Goal: Task Accomplishment & Management: Complete application form

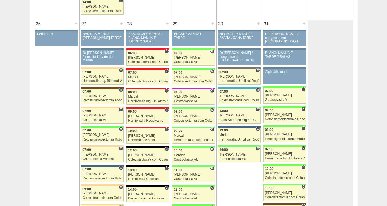
scroll to position [1131, 0]
click at [271, 98] on div "Gastroplastia VL" at bounding box center [285, 100] width 40 height 4
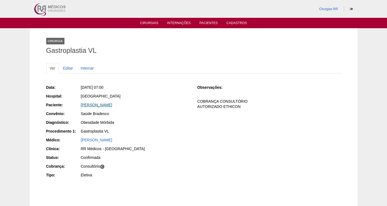
drag, startPoint x: 141, startPoint y: 102, endPoint x: 83, endPoint y: 104, distance: 58.6
click at [83, 104] on div "RODRIGO SOARES" at bounding box center [135, 104] width 109 height 5
drag, startPoint x: 83, startPoint y: 104, endPoint x: 149, endPoint y: 108, distance: 66.3
click at [149, 108] on div "Data: Sex, 31/10/2025 - 07:00 Hospital: Brasil Paciente: RODRIGO SOARES Convêni…" at bounding box center [118, 132] width 144 height 98
drag, startPoint x: 149, startPoint y: 108, endPoint x: 132, endPoint y: 105, distance: 16.8
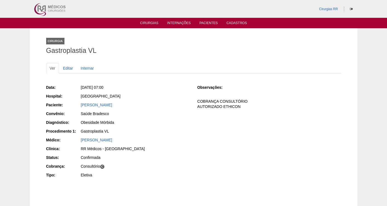
click at [132, 105] on div "RODRIGO SOARES" at bounding box center [135, 104] width 109 height 5
click at [158, 119] on div "Data: Sex, 31/10/2025 - 07:00 Hospital: Brasil Paciente: RODRIGO SOARES Convêni…" at bounding box center [118, 132] width 144 height 98
drag, startPoint x: 124, startPoint y: 104, endPoint x: 78, endPoint y: 102, distance: 46.0
click at [78, 102] on div "Paciente: RODRIGO SOARES" at bounding box center [118, 105] width 144 height 7
copy div "Paciente: RODRIGO SOARES"
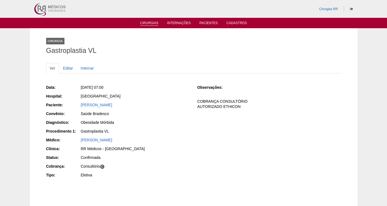
click at [146, 25] on link "Cirurgias" at bounding box center [149, 23] width 18 height 5
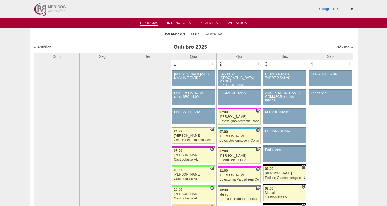
click at [195, 35] on link "Lista" at bounding box center [196, 34] width 8 height 4
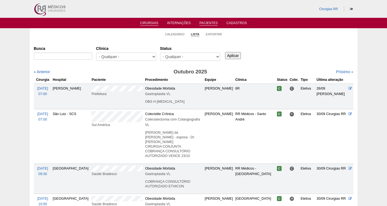
click at [203, 22] on link "Pacientes" at bounding box center [209, 23] width 18 height 5
click at [208, 21] on link "Pacientes" at bounding box center [209, 23] width 18 height 5
click at [209, 24] on link "Pacientes" at bounding box center [209, 23] width 18 height 5
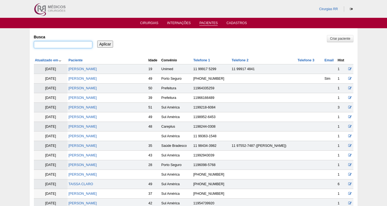
click at [59, 44] on input "Busca" at bounding box center [63, 44] width 59 height 7
paste input "Marcio Roberto Dati Ruivo"
type input "Marcio Roberto Dati Ruivo"
click at [103, 42] on input "Aplicar" at bounding box center [105, 43] width 16 height 7
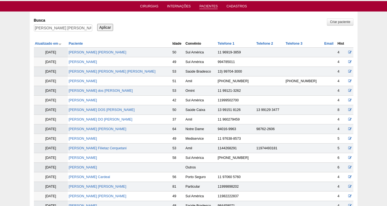
scroll to position [17, 0]
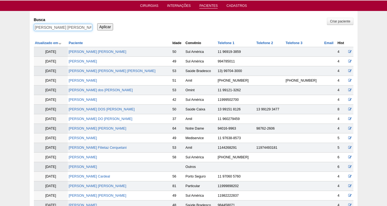
drag, startPoint x: 85, startPoint y: 27, endPoint x: -1, endPoint y: 34, distance: 86.1
click at [0, 34] on html "Cirurgias RR Cirurgias Internações Pacientes Cadastros Pacientes" at bounding box center [193, 201] width 387 height 436
paste input "[PERSON_NAME]"
type input "[PERSON_NAME]"
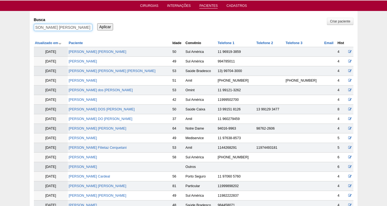
click at [97, 23] on input "Aplicar" at bounding box center [105, 26] width 16 height 7
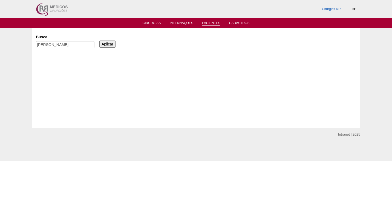
click at [209, 22] on link "Pacientes" at bounding box center [211, 23] width 18 height 5
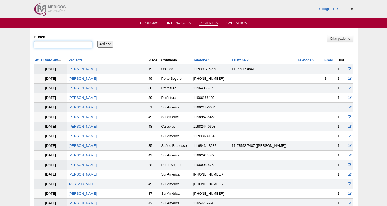
click at [64, 47] on input "Busca" at bounding box center [63, 44] width 59 height 7
paste input "Clicia Aparecida de Oliveira Pinto Rodrigues"
type input "Clicia Aparecida de Oliveira Pinto Rodrigues"
click at [97, 40] on input "Aplicar" at bounding box center [105, 43] width 16 height 7
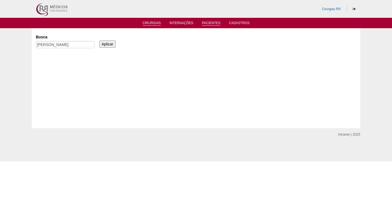
click at [149, 22] on link "Cirurgias" at bounding box center [151, 23] width 18 height 5
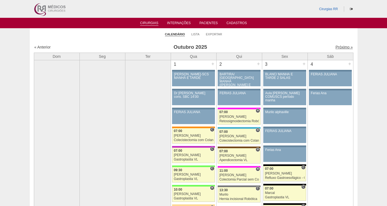
click at [341, 46] on link "Próximo »" at bounding box center [344, 47] width 17 height 4
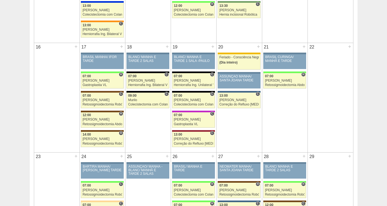
scroll to position [531, 0]
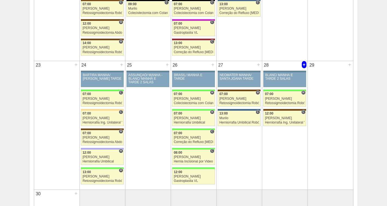
click at [304, 64] on div "+" at bounding box center [304, 64] width 5 height 7
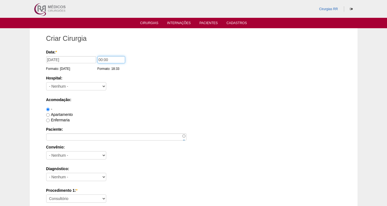
click at [118, 59] on input "00:00" at bounding box center [112, 59] width 28 height 7
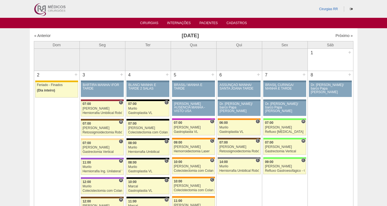
scroll to position [531, 0]
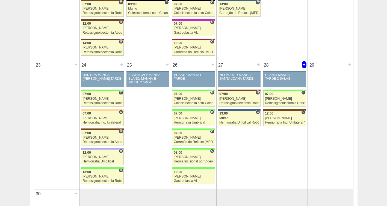
click at [304, 65] on div "+" at bounding box center [304, 64] width 5 height 7
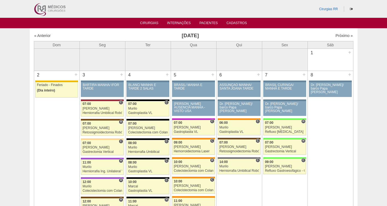
scroll to position [531, 0]
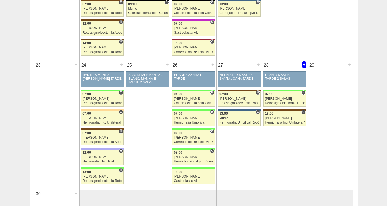
click at [304, 65] on div "+" at bounding box center [304, 64] width 5 height 7
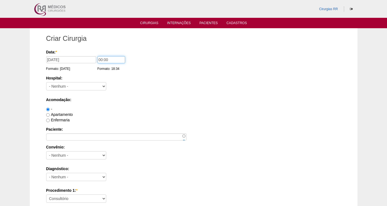
drag, startPoint x: 119, startPoint y: 58, endPoint x: 78, endPoint y: 57, distance: 41.3
click at [78, 55] on div "Data: * 28/11/2025 Formato: 14/10/2025 00:00 Formato: 18:34" at bounding box center [192, 51] width 293 height 5
type input "13:00"
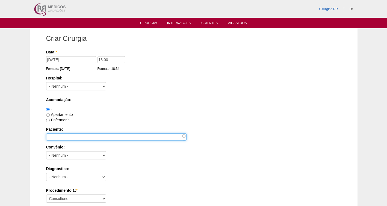
click at [56, 138] on input "Paciente:" at bounding box center [116, 136] width 141 height 7
paste input "[PERSON_NAME]"
type input "[PERSON_NAME]"
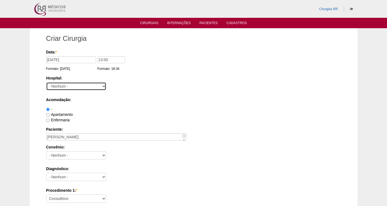
click at [70, 86] on select "- Nenhum - 9 de Julho Albert Einstein Alvorada América Assunção Bartira Benefic…" at bounding box center [76, 86] width 60 height 8
select select "30"
click at [46, 82] on select "- Nenhum - 9 de Julho Albert Einstein Alvorada América Assunção Bartira Benefic…" at bounding box center [76, 86] width 60 height 8
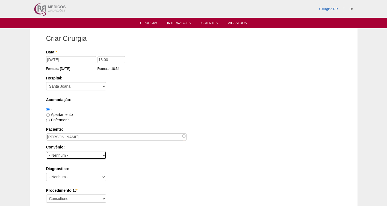
click at [65, 157] on select "- Nenhum - Abet Afresp Allianz Amil Blue Life Caasp Cabesp Caixa de Pensões Car…" at bounding box center [76, 155] width 60 height 8
select select "26"
click at [46, 151] on select "- Nenhum - Abet Afresp Allianz Amil Blue Life Caasp Cabesp Caixa de Pensões Car…" at bounding box center [76, 155] width 60 height 8
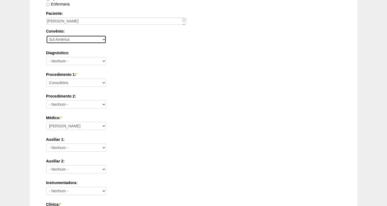
scroll to position [122, 0]
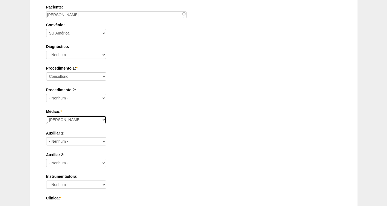
click at [63, 119] on select "Ana Paula Bruno Felipe Rossi Geraldo Igor Benevides Isabella Juliana Luiz Guilh…" at bounding box center [76, 119] width 60 height 8
select select "47"
click at [46, 115] on select "Ana Paula Bruno Felipe Rossi Geraldo Igor Benevides Isabella Juliana Luiz Guilh…" at bounding box center [76, 119] width 60 height 8
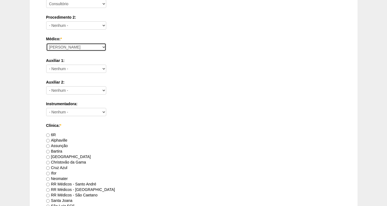
scroll to position [204, 0]
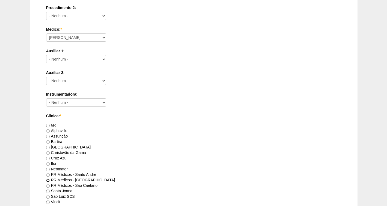
click at [47, 181] on input "RR Médicos - [GEOGRAPHIC_DATA]" at bounding box center [48, 180] width 4 height 4
radio input "true"
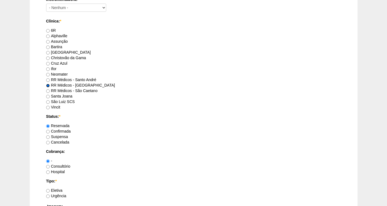
scroll to position [304, 0]
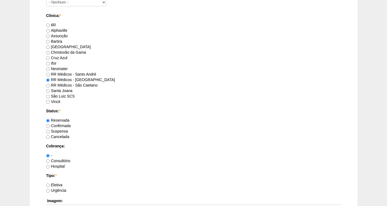
click at [60, 125] on label "Confirmada" at bounding box center [58, 125] width 25 height 4
click at [50, 125] on input "Confirmada" at bounding box center [48, 126] width 4 height 4
radio input "true"
click at [63, 160] on label "Consultório" at bounding box center [58, 160] width 24 height 4
click at [50, 160] on input "Consultório" at bounding box center [48, 161] width 4 height 4
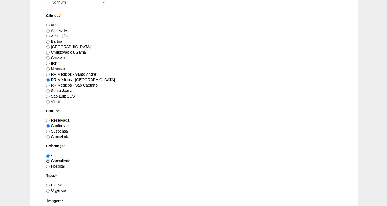
radio input "true"
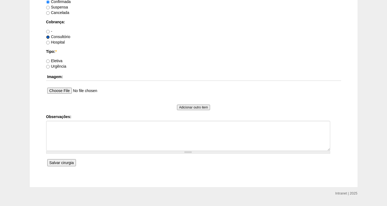
scroll to position [429, 0]
click at [57, 60] on label "Eletiva" at bounding box center [54, 60] width 16 height 4
click at [50, 60] on input "Eletiva" at bounding box center [48, 61] width 4 height 4
radio input "true"
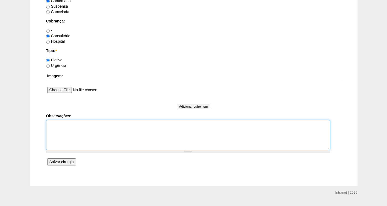
click at [65, 127] on textarea "Observações:" at bounding box center [188, 135] width 284 height 30
type textarea "FATURADA CONSULTORIO DR CIENTE DA DATA -14/10"
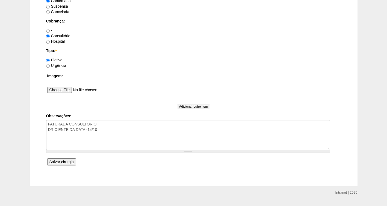
click at [63, 164] on input "Salvar cirurgia" at bounding box center [61, 161] width 29 height 7
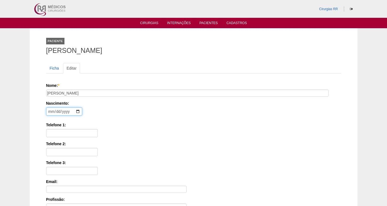
click at [49, 112] on input "date" at bounding box center [64, 111] width 36 height 8
type input "[DATE]"
drag, startPoint x: 65, startPoint y: 135, endPoint x: 67, endPoint y: 135, distance: 2.9
click at [65, 134] on input "Telefone 1:" at bounding box center [72, 133] width 52 height 8
click at [132, 149] on div "Telefone 2:" at bounding box center [193, 148] width 295 height 15
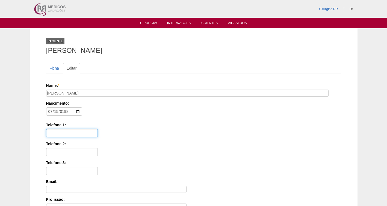
click at [62, 134] on input "Telefone 1:" at bounding box center [72, 133] width 52 height 8
paste input "(11) 97499-3262"
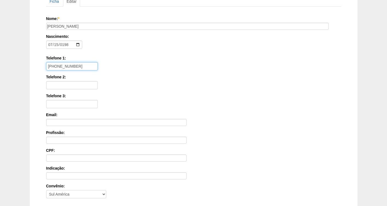
scroll to position [68, 0]
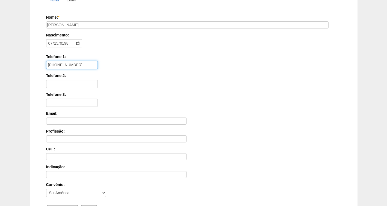
type input "(11) 97499-3262"
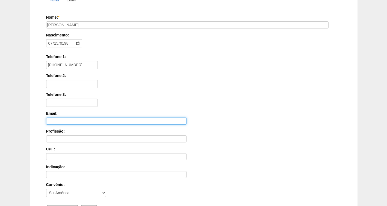
click at [59, 120] on input "Email:" at bounding box center [116, 120] width 141 height 7
paste input "pabertolazzi@gmail.com"
type input "pabertolazzi@gmail.com"
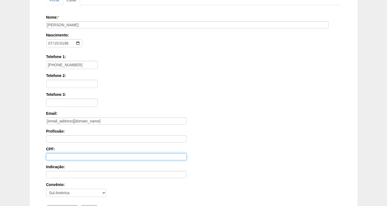
click at [68, 157] on input "CPF:" at bounding box center [116, 156] width 141 height 7
paste input "228.303.108-70"
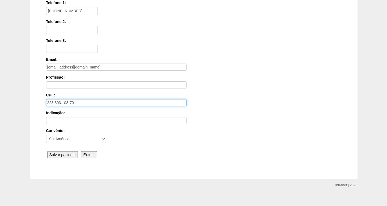
scroll to position [123, 0]
type input "228.303.108-70"
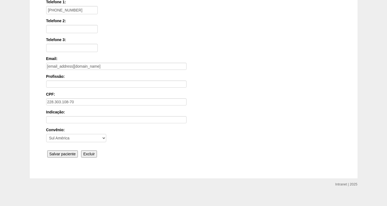
click at [67, 153] on input "Salvar paciente" at bounding box center [62, 153] width 31 height 7
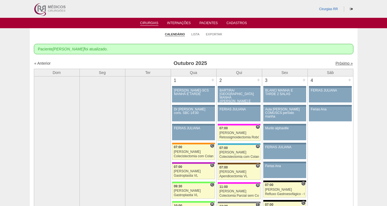
click at [342, 61] on link "Próximo »" at bounding box center [344, 63] width 17 height 4
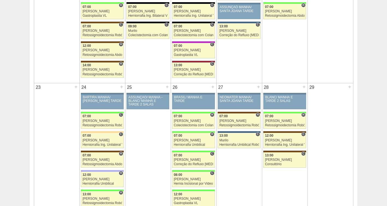
scroll to position [514, 0]
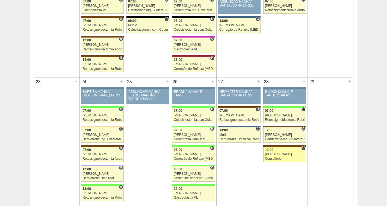
click at [284, 157] on div "Consultório" at bounding box center [285, 159] width 40 height 4
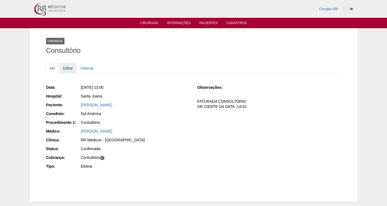
click at [67, 68] on link "Editar" at bounding box center [68, 68] width 17 height 10
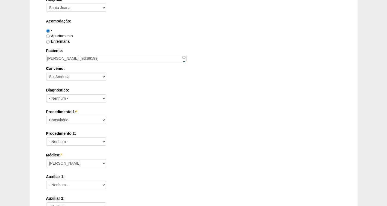
scroll to position [113, 0]
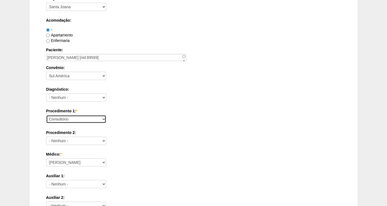
click at [75, 121] on select "Consultório Abscesso Hepático - Drenagem Abscesso perianal Amputação Abdômino P…" at bounding box center [76, 119] width 60 height 8
select select "4911"
click at [46, 115] on select "Consultório Abscesso Hepático - Drenagem Abscesso perianal Amputação Abdômino P…" at bounding box center [76, 119] width 60 height 8
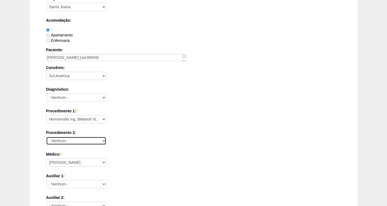
click at [69, 142] on select "- Nenhum - Consultório Abscesso Hepático - Drenagem Abscesso perianal Amputação…" at bounding box center [76, 140] width 60 height 8
select select "3740"
click at [46, 136] on select "- Nenhum - Consultório Abscesso Hepático - Drenagem Abscesso perianal Amputação…" at bounding box center [76, 140] width 60 height 8
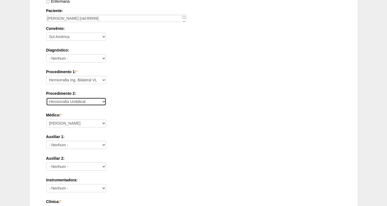
scroll to position [499, 0]
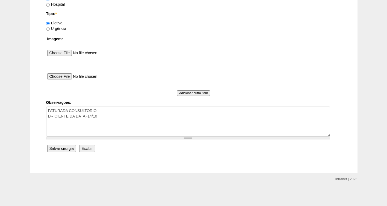
click at [59, 147] on input "Salvar cirurgia" at bounding box center [61, 148] width 29 height 7
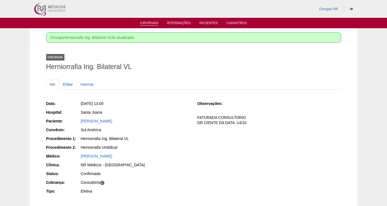
click at [148, 25] on link "Cirurgias" at bounding box center [149, 23] width 18 height 5
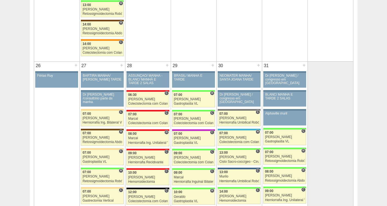
scroll to position [1123, 0]
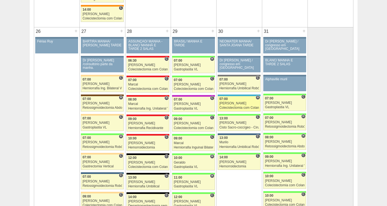
click at [236, 107] on div "Colecistectomia com Colangiografia VL" at bounding box center [240, 108] width 40 height 4
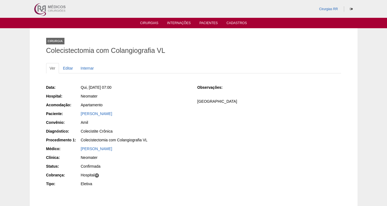
drag, startPoint x: 135, startPoint y: 115, endPoint x: 78, endPoint y: 112, distance: 56.7
click at [79, 112] on div "Paciente: [PERSON_NAME]" at bounding box center [118, 114] width 144 height 7
copy div "Paciente: [PERSON_NAME]"
drag, startPoint x: 130, startPoint y: 85, endPoint x: 88, endPoint y: 85, distance: 42.4
click at [88, 85] on div "Qui, [DATE] 07:00" at bounding box center [135, 86] width 109 height 5
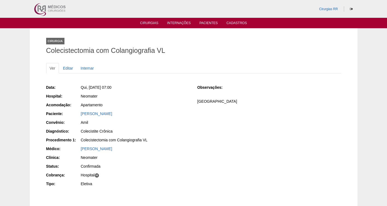
copy span "[DATE] 07:00"
click at [69, 69] on link "Editar" at bounding box center [68, 68] width 17 height 10
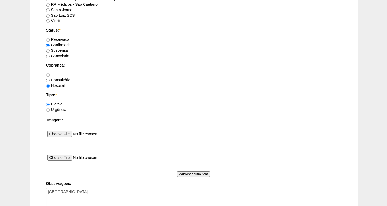
scroll to position [499, 0]
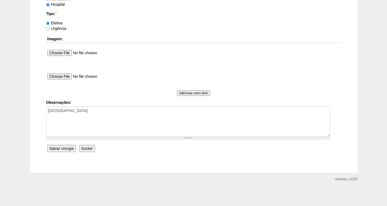
click at [65, 148] on input "Salvar cirurgia" at bounding box center [61, 148] width 29 height 7
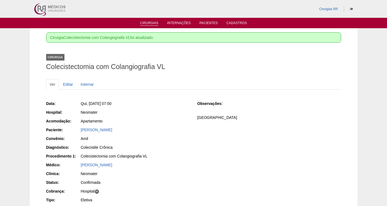
click at [148, 22] on link "Cirurgias" at bounding box center [149, 23] width 18 height 5
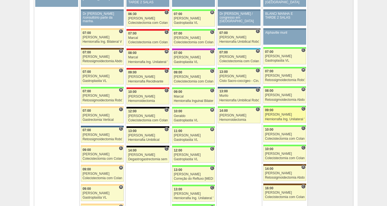
scroll to position [1167, 0]
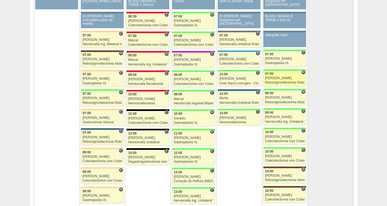
click at [276, 77] on div "[PERSON_NAME]" at bounding box center [285, 78] width 40 height 4
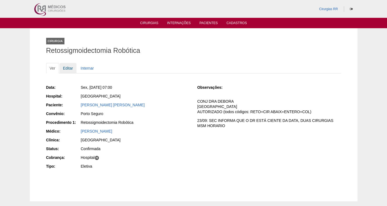
click at [71, 67] on link "Editar" at bounding box center [68, 68] width 17 height 10
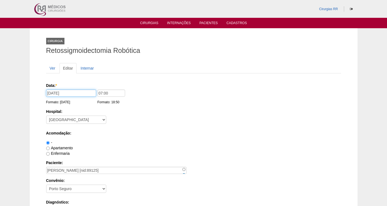
click at [72, 91] on input "[DATE]" at bounding box center [71, 92] width 50 height 7
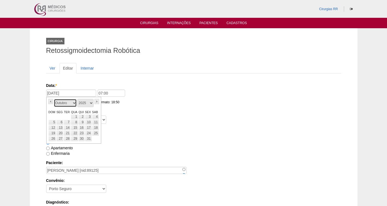
click at [73, 103] on select "Janeiro Fevereiro Março Abril Maio Junho Julho Agosto Setembro Outubro Novembro…" at bounding box center [65, 103] width 23 height 8
click at [63, 127] on link "10" at bounding box center [59, 127] width 7 height 5
type input "[DATE]"
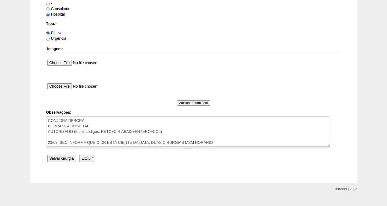
scroll to position [493, 0]
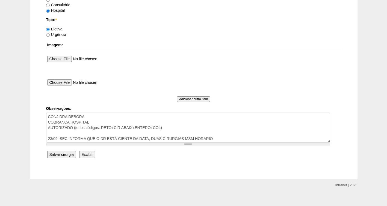
click at [63, 155] on input "Salvar cirurgia" at bounding box center [61, 154] width 29 height 7
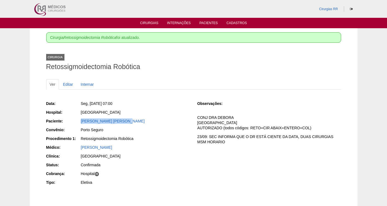
drag, startPoint x: 144, startPoint y: 119, endPoint x: 80, endPoint y: 123, distance: 63.3
click at [80, 123] on div "[PERSON_NAME] [PERSON_NAME]" at bounding box center [135, 121] width 110 height 7
copy link "[PERSON_NAME] [PERSON_NAME]"
click at [150, 22] on link "Cirurgias" at bounding box center [149, 23] width 18 height 5
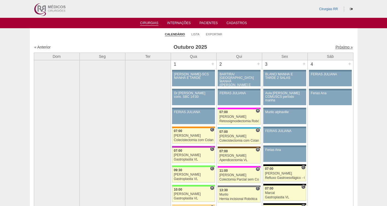
click at [336, 47] on link "Próximo »" at bounding box center [344, 47] width 17 height 4
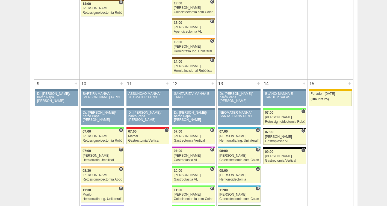
scroll to position [243, 0]
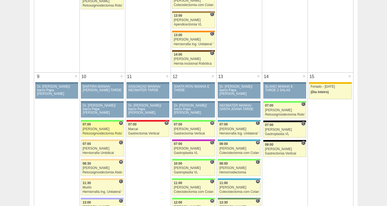
click at [105, 131] on link "89126 Cirurgias RR H 07:00 Bruno Retossigmoidectomia Robótica Hospital Brasil B…" at bounding box center [102, 128] width 43 height 15
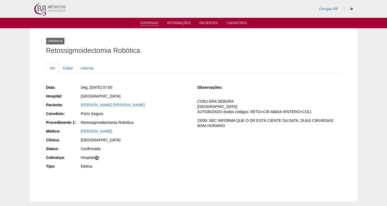
click at [153, 21] on link "Cirurgias" at bounding box center [149, 23] width 18 height 5
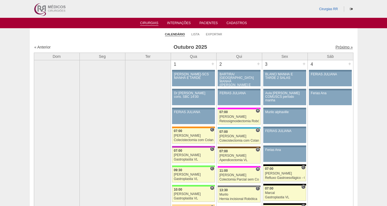
click at [341, 49] on link "Próximo »" at bounding box center [344, 47] width 17 height 4
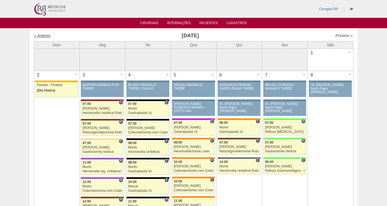
click at [42, 36] on link "« Anterior" at bounding box center [42, 35] width 16 height 4
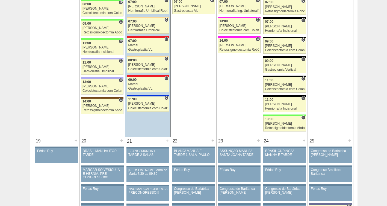
scroll to position [713, 0]
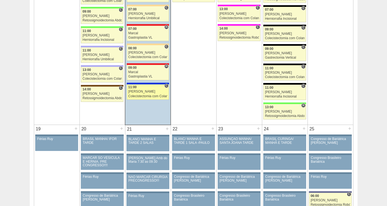
click at [145, 93] on div "[PERSON_NAME]" at bounding box center [148, 92] width 39 height 4
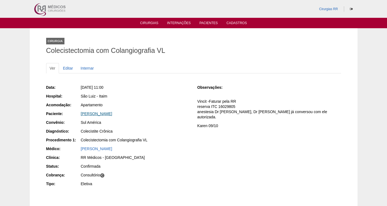
click at [102, 113] on link "[PERSON_NAME]" at bounding box center [96, 113] width 31 height 4
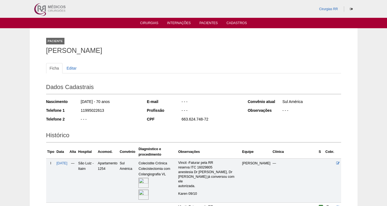
drag, startPoint x: 118, startPoint y: 109, endPoint x: 75, endPoint y: 111, distance: 42.2
click at [75, 111] on div "Telefone 1 11995022613" at bounding box center [93, 110] width 94 height 7
copy div "11995022613"
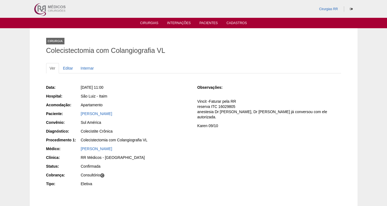
drag, startPoint x: 132, startPoint y: 114, endPoint x: 74, endPoint y: 113, distance: 58.8
click at [74, 114] on div "Paciente: [PERSON_NAME]" at bounding box center [118, 114] width 144 height 7
copy div "Paciente: [PERSON_NAME]"
